Goal: Information Seeking & Learning: Learn about a topic

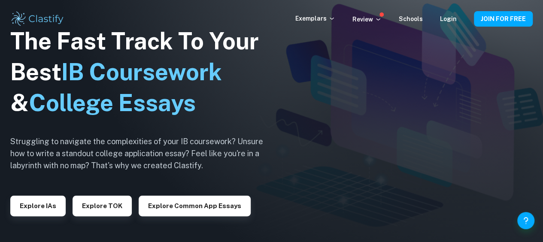
click at [113, 200] on button "Explore TOK" at bounding box center [102, 206] width 59 height 21
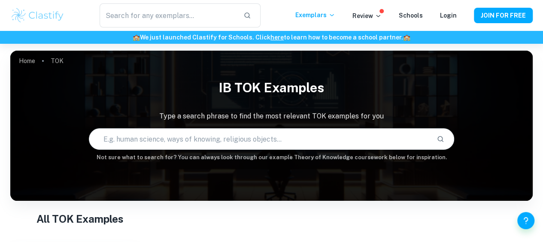
click at [245, 142] on input "text" at bounding box center [259, 139] width 341 height 24
paste input "In the acquisition of knowledge, is following experts unquestioningly as danger…"
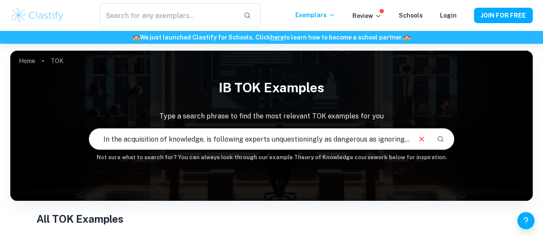
scroll to position [0, 305]
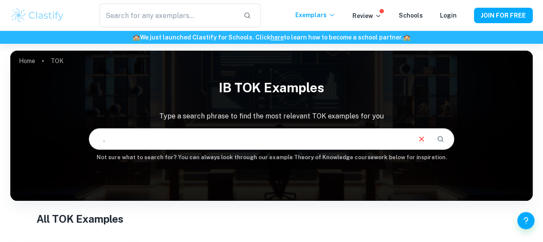
type input "In the acquisition of knowledge, is following experts unquestioningly as danger…"
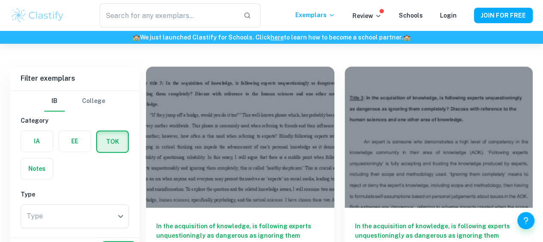
scroll to position [177, 0]
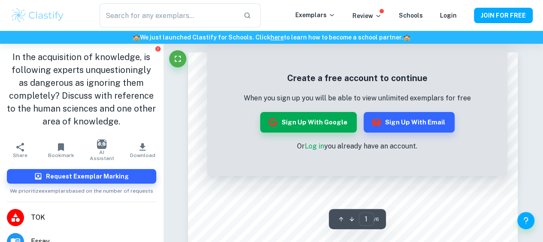
click at [320, 119] on button "Sign up with Google" at bounding box center [308, 122] width 97 height 21
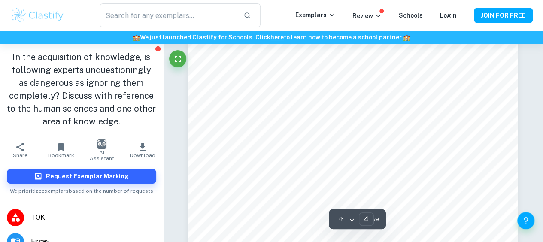
scroll to position [1675, 0]
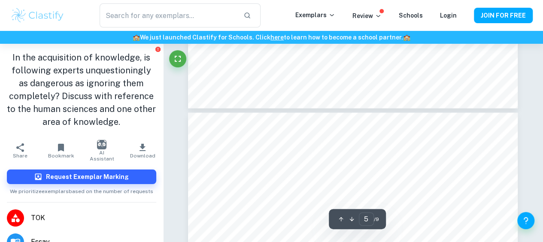
type input "6"
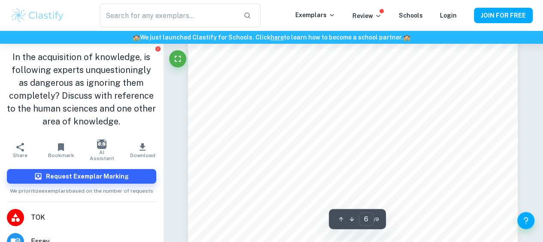
scroll to position [2792, 0]
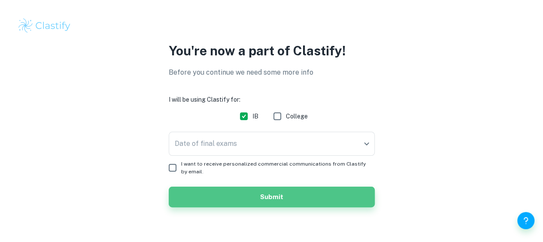
click at [225, 202] on button "Submit" at bounding box center [272, 197] width 206 height 21
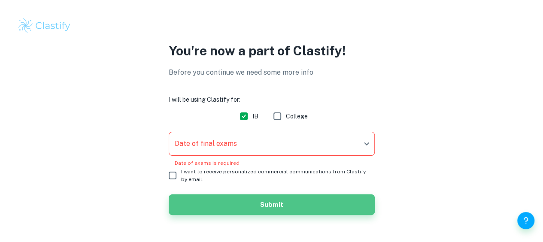
drag, startPoint x: 253, startPoint y: 197, endPoint x: 262, endPoint y: 160, distance: 37.8
click at [254, 198] on button "Submit" at bounding box center [272, 205] width 206 height 21
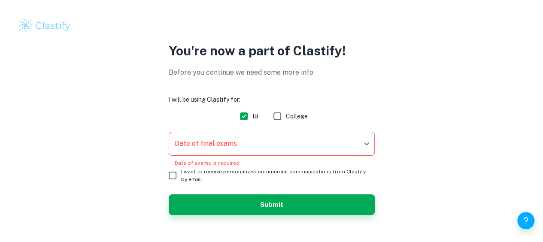
click at [264, 143] on body "We value your privacy We use cookies to enhance your browsing experience, serve…" at bounding box center [271, 121] width 543 height 242
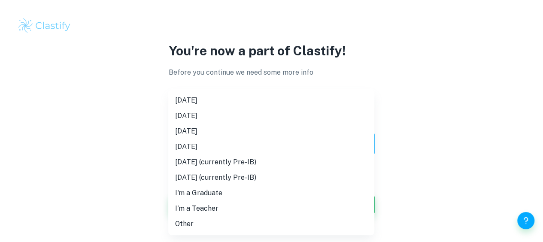
click at [219, 129] on li "[DATE]" at bounding box center [271, 131] width 206 height 15
type input "M26"
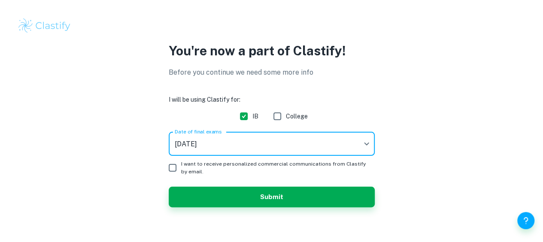
click at [249, 150] on body "We value your privacy We use cookies to enhance your browsing experience, serve…" at bounding box center [271, 121] width 543 height 242
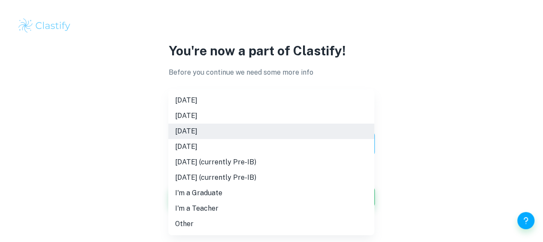
click at [129, 193] on div at bounding box center [271, 121] width 543 height 242
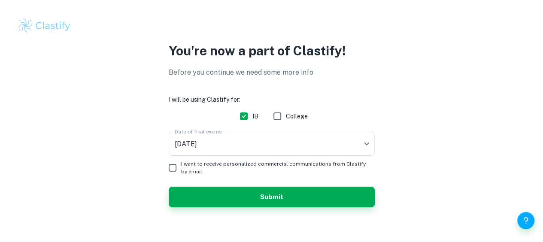
click at [216, 211] on div "You're now a part of Clastify! Before you continue we need some more info I wil…" at bounding box center [271, 129] width 543 height 177
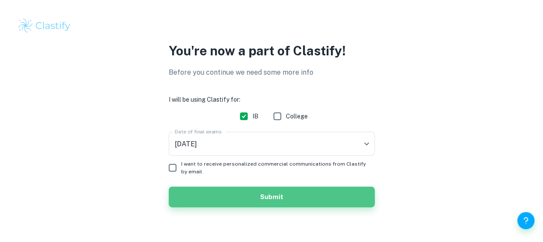
click at [218, 202] on button "Submit" at bounding box center [272, 197] width 206 height 21
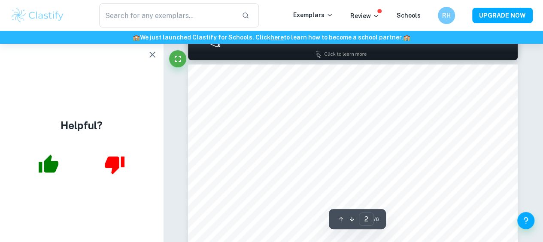
scroll to position [515, 0]
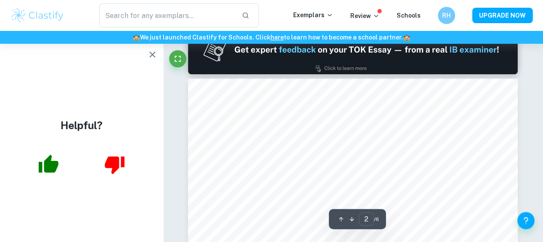
type input "1"
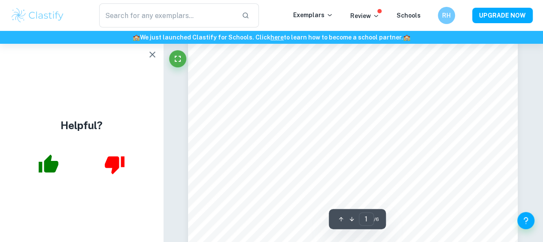
scroll to position [215, 0]
